Goal: Navigation & Orientation: Find specific page/section

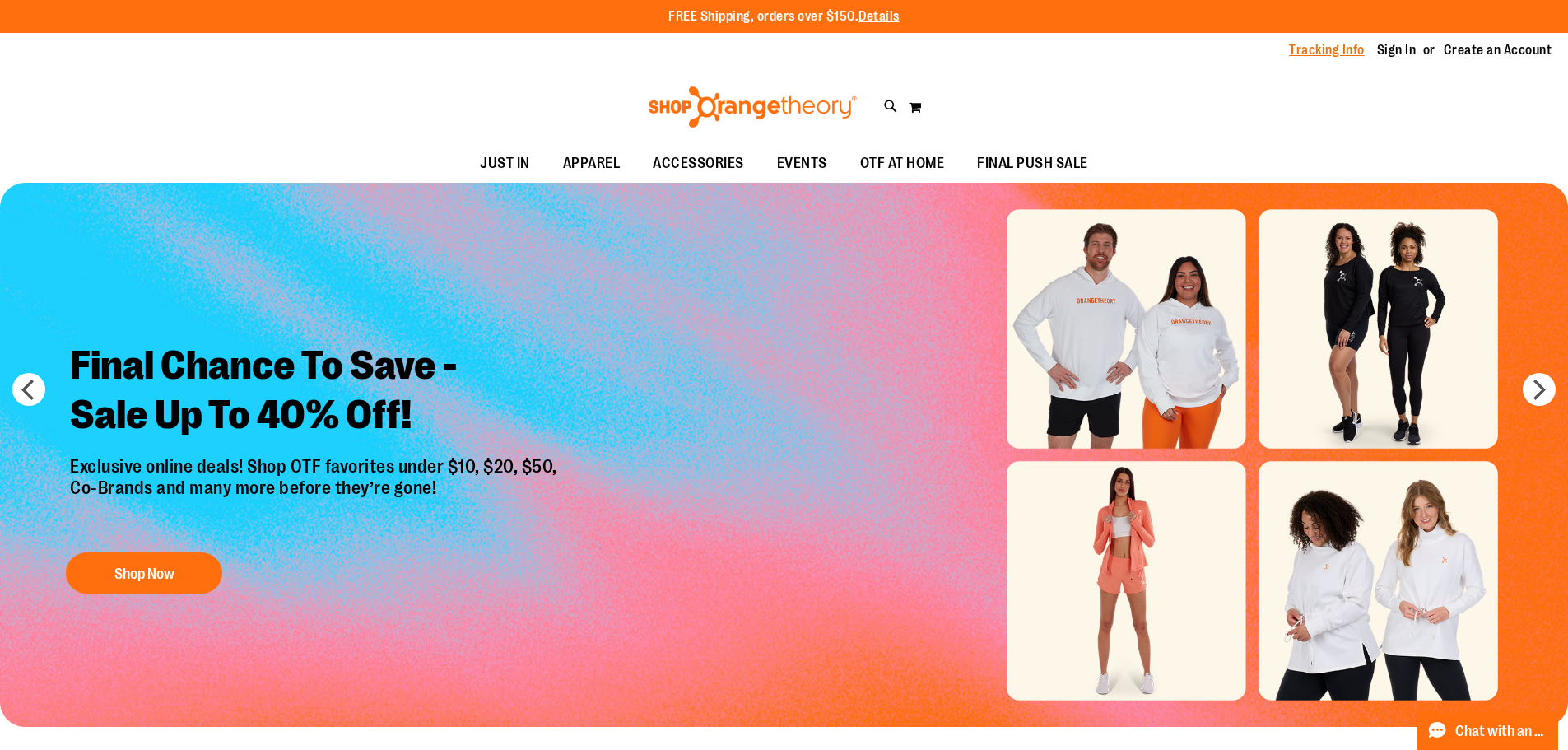
click at [1351, 54] on link "Tracking Info" at bounding box center [1327, 50] width 75 height 18
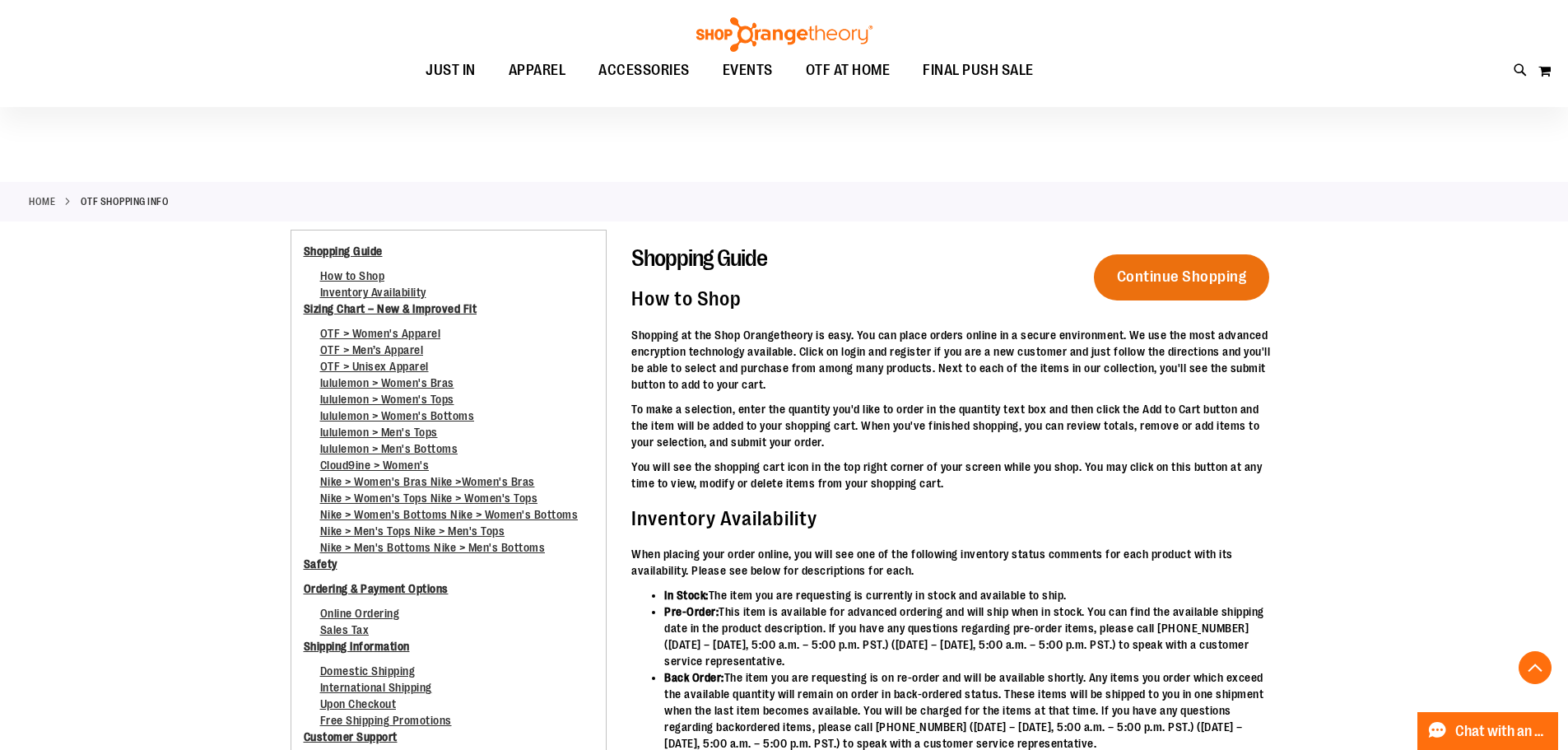
scroll to position [1312, 0]
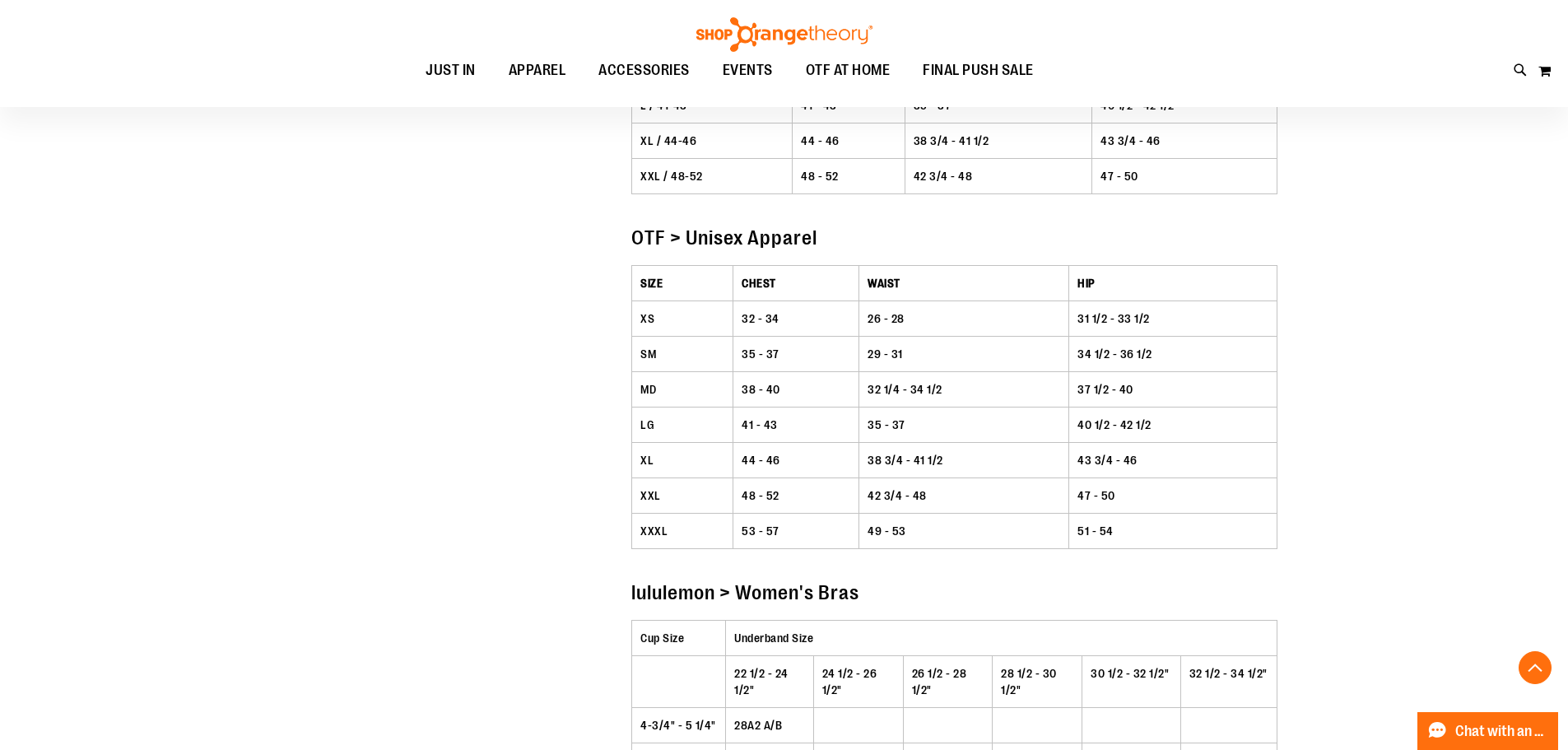
click at [718, 43] on img at bounding box center [784, 34] width 181 height 34
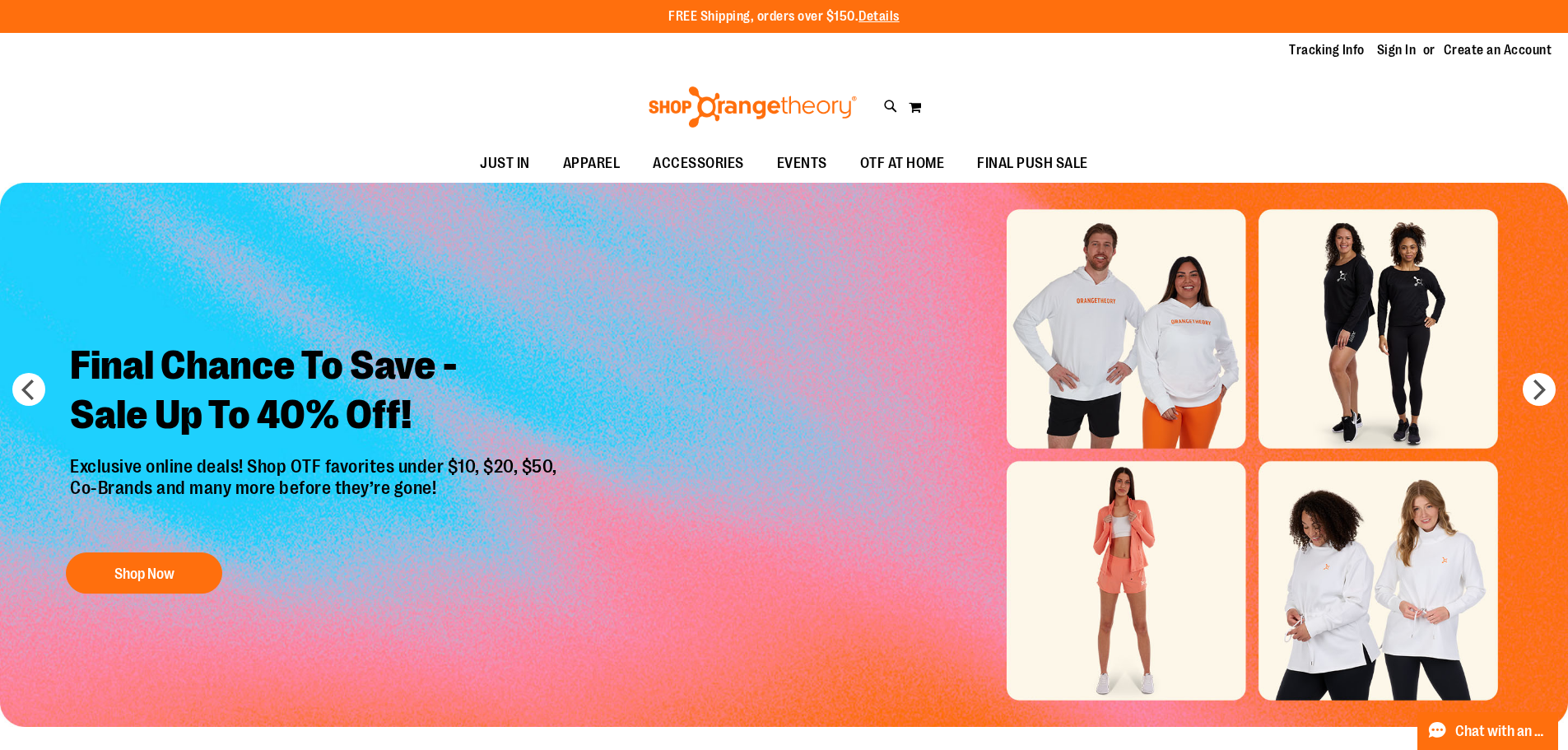
click at [766, 94] on img at bounding box center [752, 107] width 213 height 41
click at [449, 644] on img "Slide 1 of 6" at bounding box center [784, 455] width 1568 height 544
click at [461, 515] on p "Exclusive online deals! Shop OTF favorites under $10, $20, $50, Co-Brands and m…" at bounding box center [315, 497] width 516 height 81
